Goal: Find specific page/section: Find specific page/section

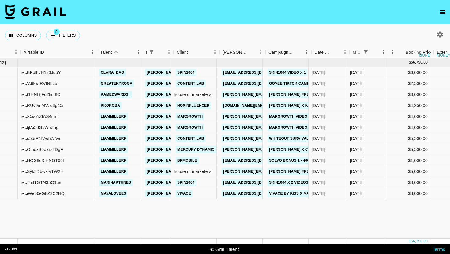
scroll to position [0, 47]
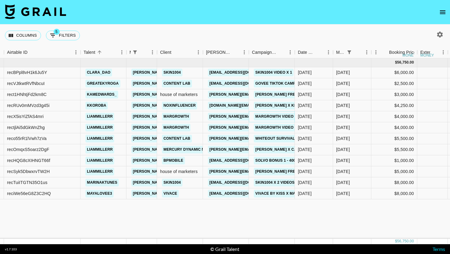
click at [279, 116] on link "margrowth video 5" at bounding box center [276, 117] width 44 height 8
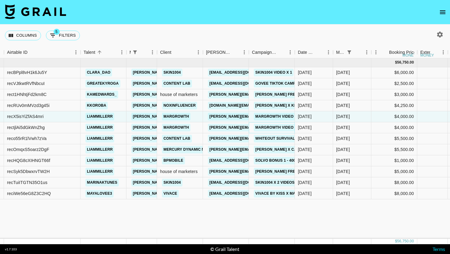
click at [272, 127] on link "Margrowth video 4 actual" at bounding box center [284, 128] width 61 height 8
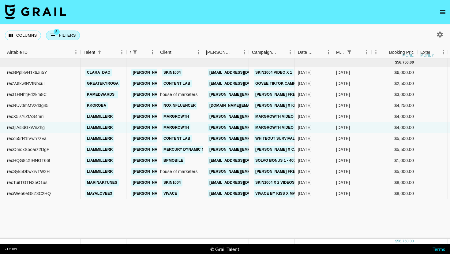
click at [72, 37] on button "5 Filters" at bounding box center [63, 36] width 34 height 10
select select "managerIds"
select select "status"
select select "not"
select select "cancelled"
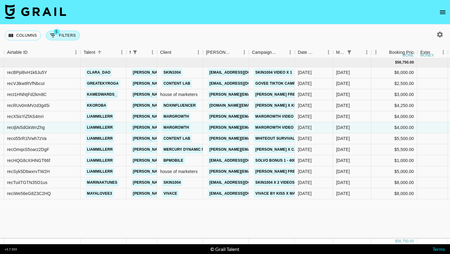
select select "status"
select select "not"
select select "declined"
select select "monthDue2"
select select "Sep '25"
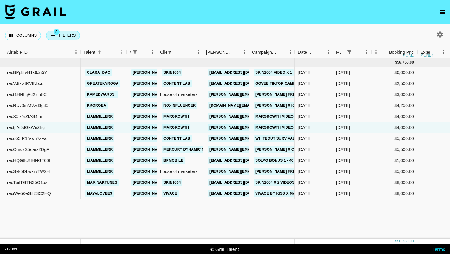
select select "status"
select select "not"
select select "approved"
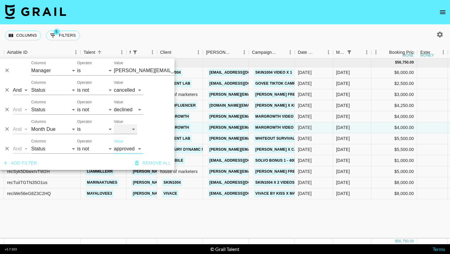
click at [135, 128] on select "Sep '26 Aug '26 Jul '26 Jun '26 May '26 Apr '26 Mar '26 Feb '26 Jan '26 Dec '25…" at bounding box center [125, 130] width 23 height 10
select select "Aug '25"
click at [114, 125] on select "Sep '26 Aug '26 Jul '26 Jun '26 May '26 Apr '26 Mar '26 Feb '26 Jan '26 Dec '25…" at bounding box center [125, 130] width 23 height 10
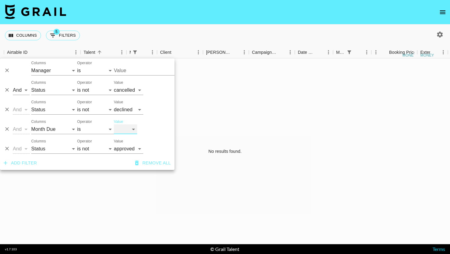
type input "[PERSON_NAME][EMAIL_ADDRESS][DOMAIN_NAME]"
click at [99, 151] on select "is is not is any of is not any of" at bounding box center [95, 149] width 37 height 10
select select "is"
click at [77, 144] on select "is is not is any of is not any of" at bounding box center [95, 149] width 37 height 10
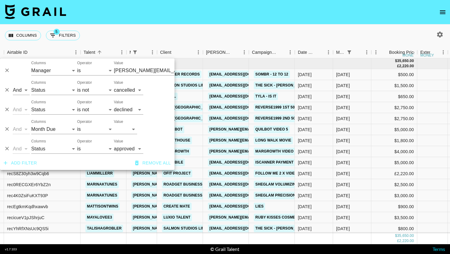
click at [241, 24] on nav at bounding box center [225, 12] width 450 height 24
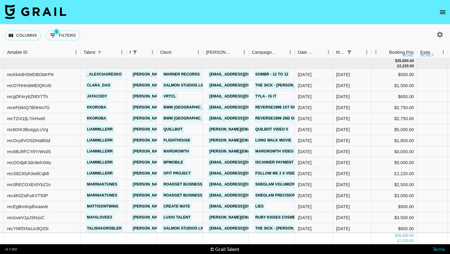
click at [280, 149] on link "margrowth video 3 actual" at bounding box center [284, 152] width 61 height 8
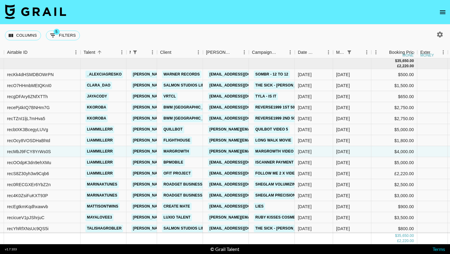
click at [52, 28] on div "Columns 5 Filters + Booking" at bounding box center [43, 35] width 77 height 22
click at [54, 35] on icon "Show filters" at bounding box center [52, 35] width 7 height 7
select select "managerIds"
select select "status"
select select "not"
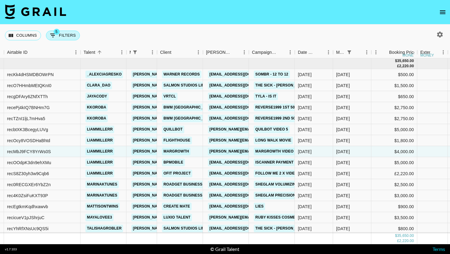
select select "cancelled"
select select "status"
select select "not"
select select "declined"
select select "monthDue2"
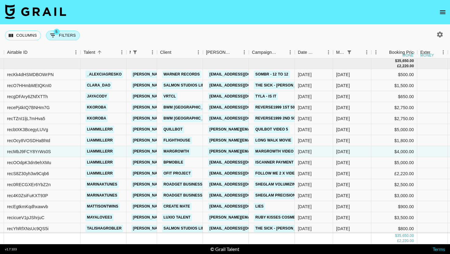
select select "Aug '25"
select select "status"
select select "approved"
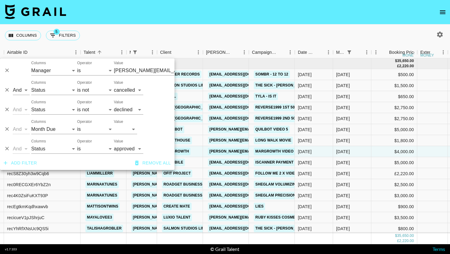
click at [128, 134] on div "And Or Columns Grail Platform ID Airtable ID Talent Manager Client Booker Campa…" at bounding box center [87, 127] width 174 height 20
click at [128, 127] on select "Sep '26 Aug '26 Jul '26 Jun '26 May '26 Apr '26 Mar '26 Feb '26 Jan '26 Dec '25…" at bounding box center [125, 130] width 23 height 10
select select "Sep '25"
click at [114, 125] on select "Sep '26 Aug '26 Jul '26 Jun '26 May '26 Apr '26 Mar '26 Feb '26 Jan '26 Dec '25…" at bounding box center [125, 130] width 23 height 10
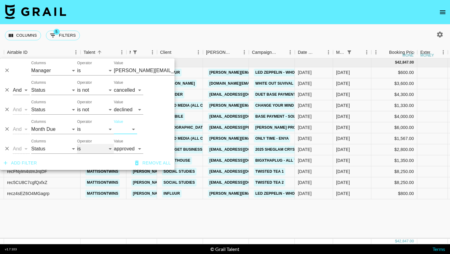
click at [94, 147] on select "is is not is any of is not any of" at bounding box center [95, 149] width 37 height 10
type input "[PERSON_NAME][EMAIL_ADDRESS][DOMAIN_NAME]"
click at [330, 29] on div "Columns 5 Filters + Booking" at bounding box center [225, 35] width 450 height 22
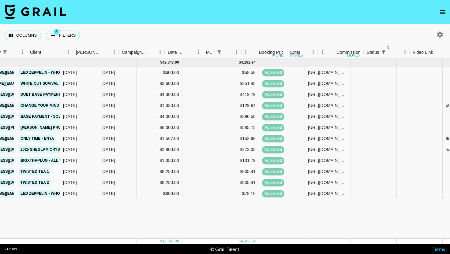
scroll to position [0, 156]
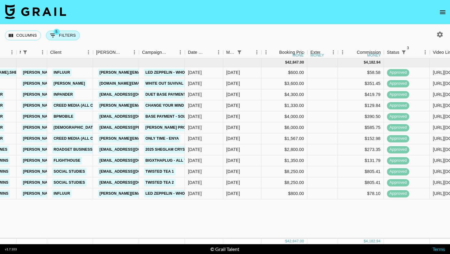
click at [61, 36] on button "5 Filters" at bounding box center [63, 36] width 34 height 10
select select "managerIds"
select select "status"
select select "not"
select select "cancelled"
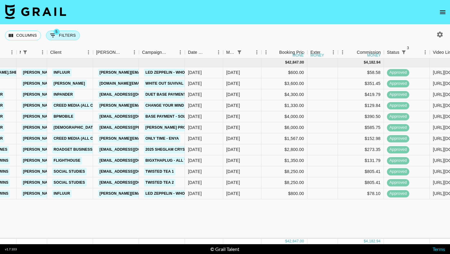
select select "status"
select select "not"
select select "declined"
select select "monthDue2"
select select "Sep '25"
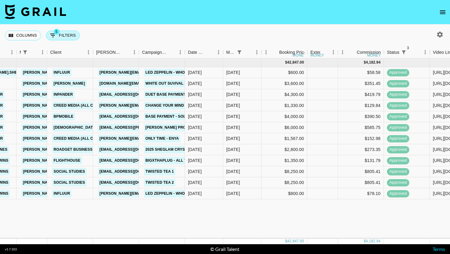
select select "status"
select select "approved"
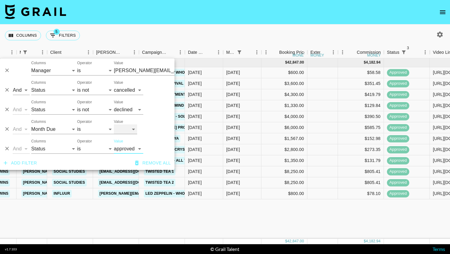
click at [126, 128] on select "Sep '26 Aug '26 Jul '26 Jun '26 May '26 Apr '26 Mar '26 Feb '26 Jan '26 Dec '25…" at bounding box center [125, 130] width 23 height 10
click at [114, 125] on select "Sep '26 Aug '26 Jul '26 Jun '26 May '26 Apr '26 Mar '26 Feb '26 Jan '26 Dec '25…" at bounding box center [125, 130] width 23 height 10
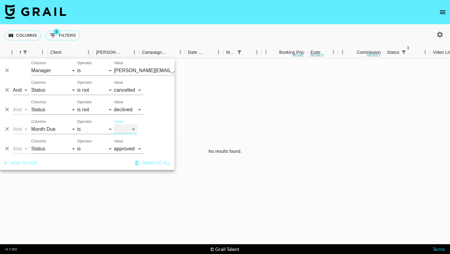
click at [130, 129] on select "Sep '26 Aug '26 Jul '26 Jun '26 May '26 Apr '26 Mar '26 Feb '26 Jan '26 Dec '25…" at bounding box center [125, 130] width 23 height 10
select select "Sep '25"
click at [114, 125] on select "Sep '26 Aug '26 Jul '26 Jun '26 May '26 Apr '26 Mar '26 Feb '26 Jan '26 Dec '25…" at bounding box center [125, 130] width 23 height 10
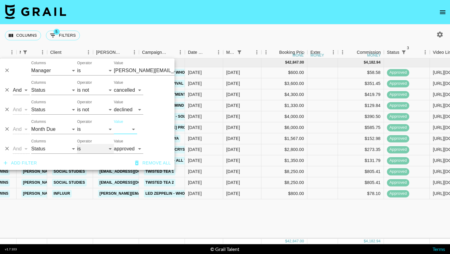
click at [92, 150] on select "is is not is any of is not any of" at bounding box center [95, 149] width 37 height 10
select select "not"
click at [77, 144] on select "is is not is any of is not any of" at bounding box center [95, 149] width 37 height 10
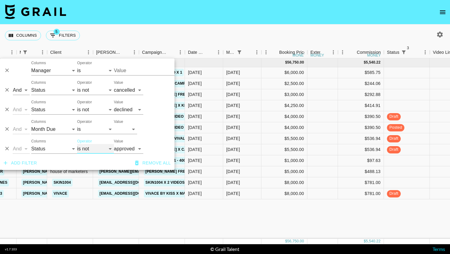
type input "[PERSON_NAME][EMAIL_ADDRESS][DOMAIN_NAME]"
click at [339, 36] on div "Columns 5 Filters + Booking" at bounding box center [225, 35] width 450 height 22
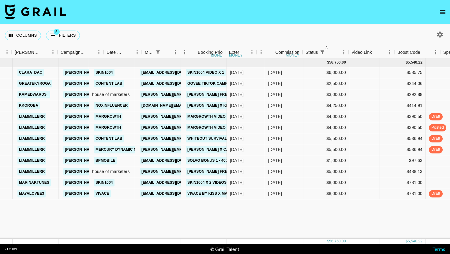
scroll to position [0, 0]
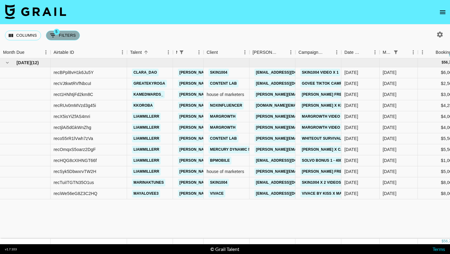
click at [75, 31] on button "5 Filters" at bounding box center [63, 36] width 34 height 10
select select "managerIds"
select select "status"
select select "not"
select select "cancelled"
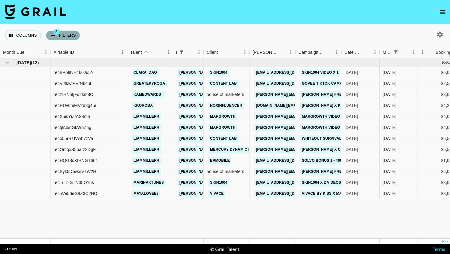
select select "status"
select select "not"
select select "declined"
select select "monthDue2"
select select "Sep '25"
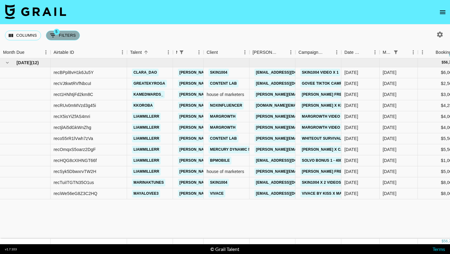
select select "status"
select select "not"
select select "approved"
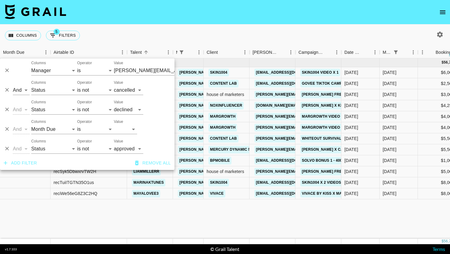
click at [228, 40] on div "Columns 5 Filters + Booking" at bounding box center [225, 35] width 450 height 22
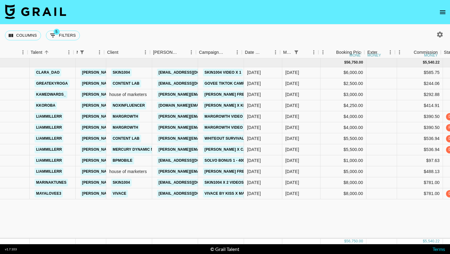
scroll to position [0, 100]
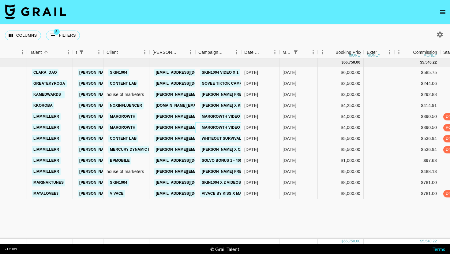
click at [231, 126] on link "Margrowth video 4 actual" at bounding box center [230, 128] width 61 height 8
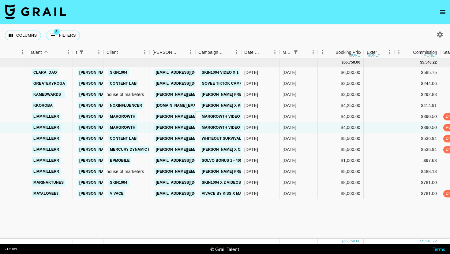
click at [229, 117] on link "margrowth video 5" at bounding box center [222, 117] width 44 height 8
